Goal: Find specific page/section: Find specific page/section

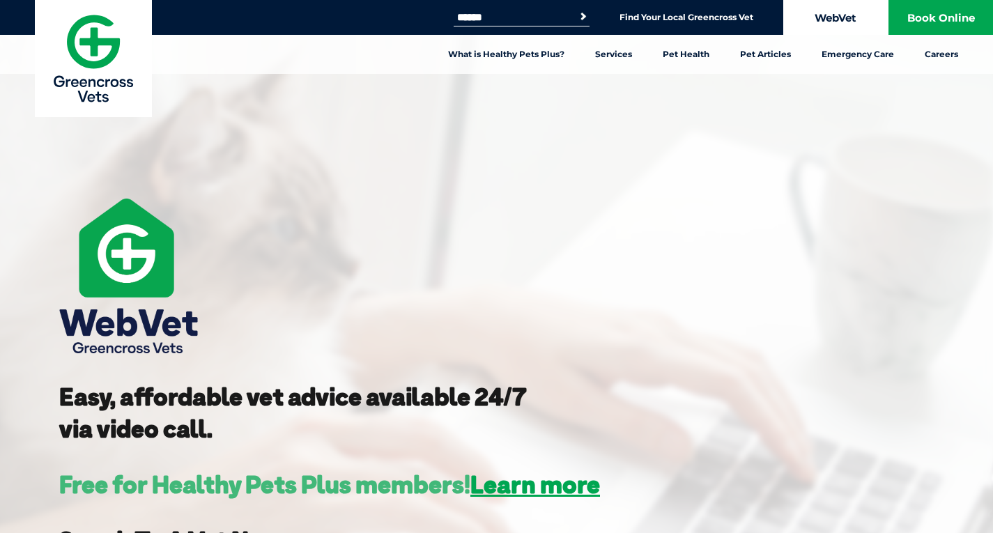
click at [849, 8] on link "WebVet" at bounding box center [835, 17] width 104 height 35
click at [847, 15] on link "WebVet" at bounding box center [835, 17] width 104 height 35
click at [845, 10] on link "WebVet" at bounding box center [835, 17] width 104 height 35
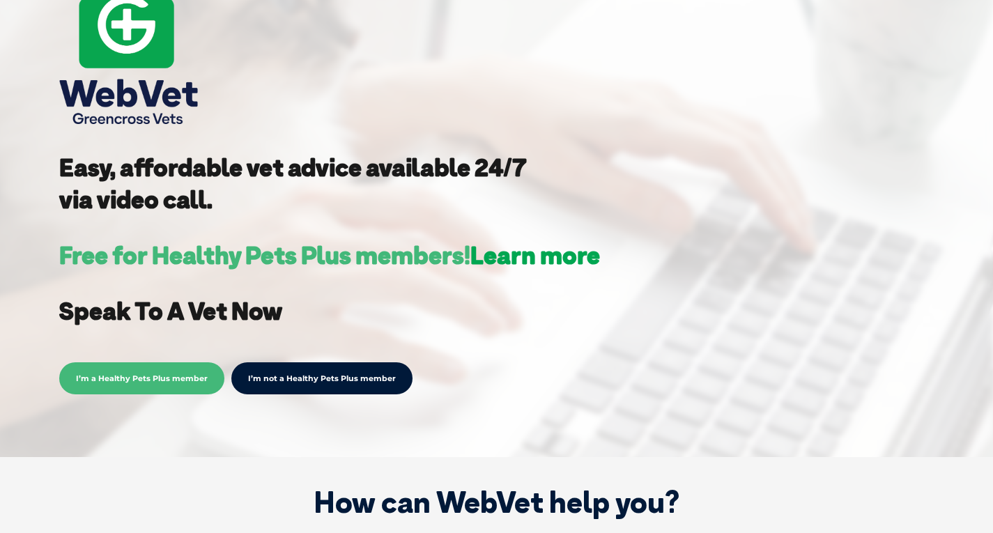
scroll to position [231, 0]
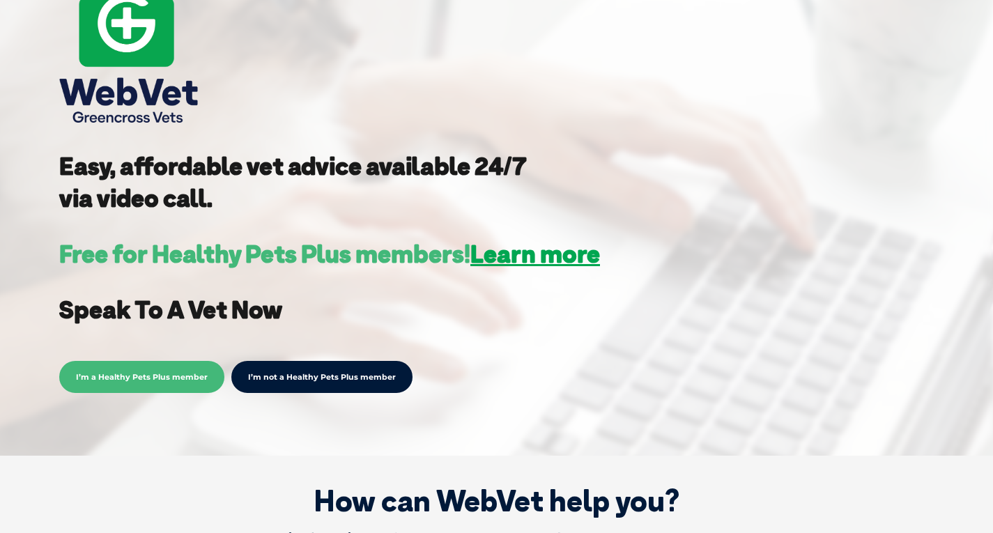
click at [194, 369] on span "I’m a Healthy Pets Plus member" at bounding box center [141, 377] width 165 height 32
